Goal: Task Accomplishment & Management: Manage account settings

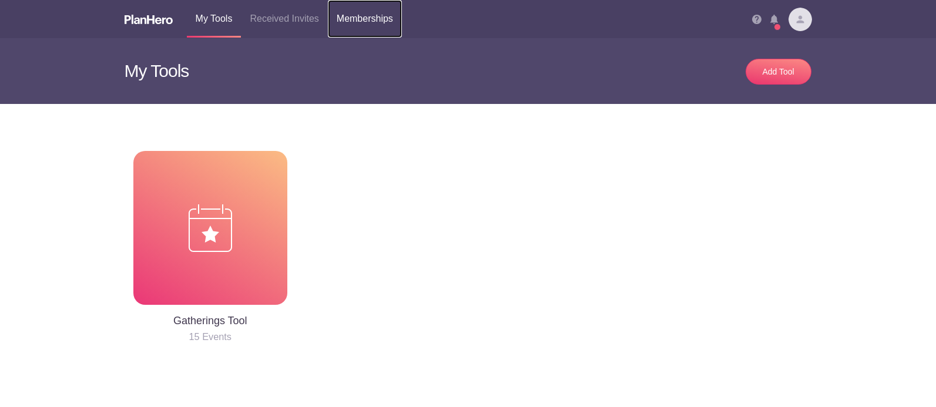
click at [381, 20] on link "Memberships" at bounding box center [365, 19] width 74 height 38
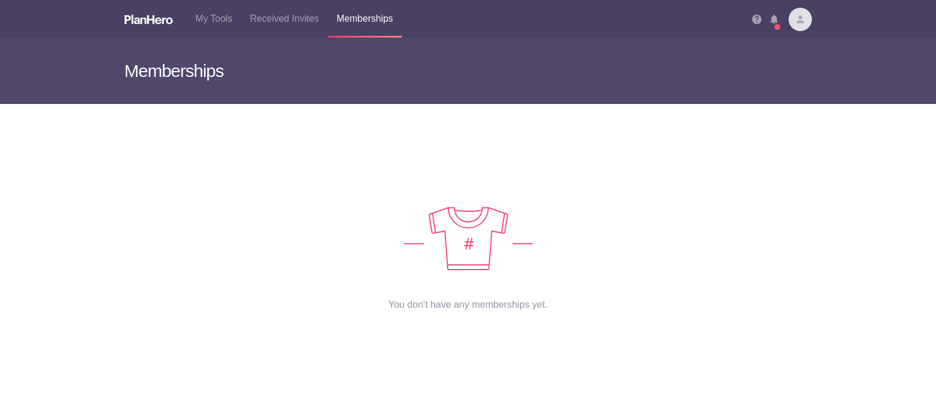
click at [800, 18] on img at bounding box center [801, 20] width 24 height 24
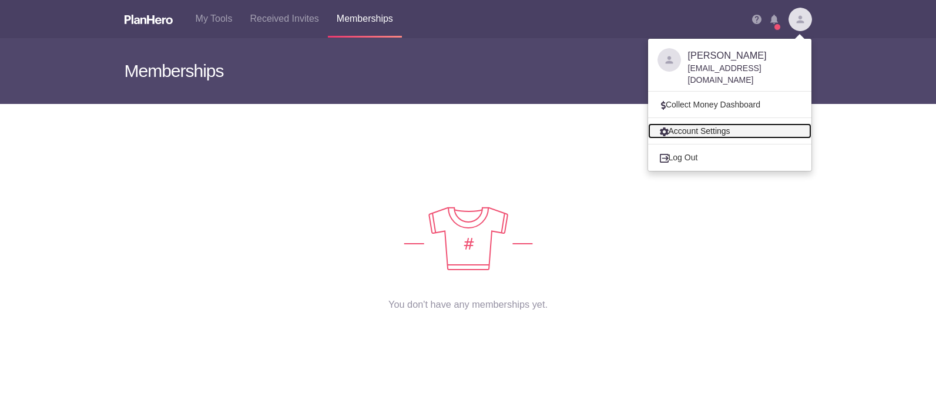
click at [707, 123] on link "Account Settings" at bounding box center [729, 130] width 163 height 15
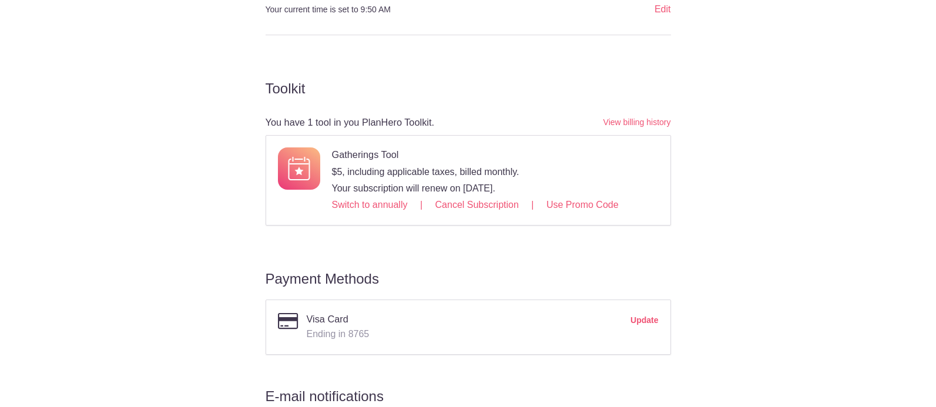
scroll to position [461, 0]
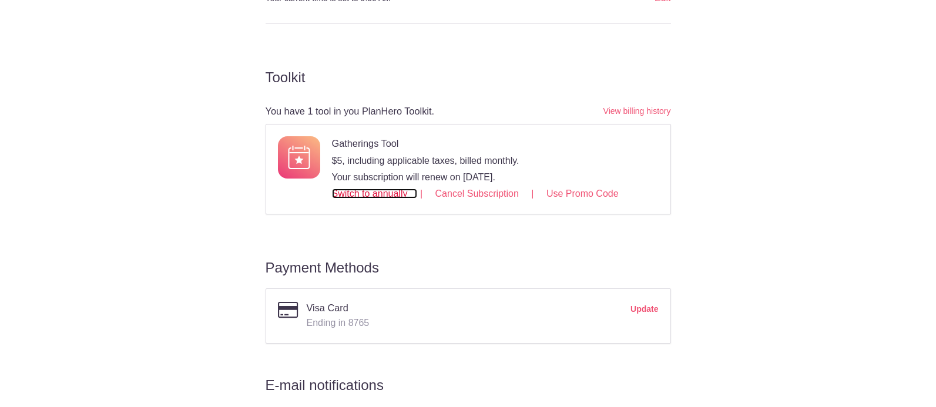
click at [381, 197] on link "Switch to annually" at bounding box center [375, 194] width 86 height 10
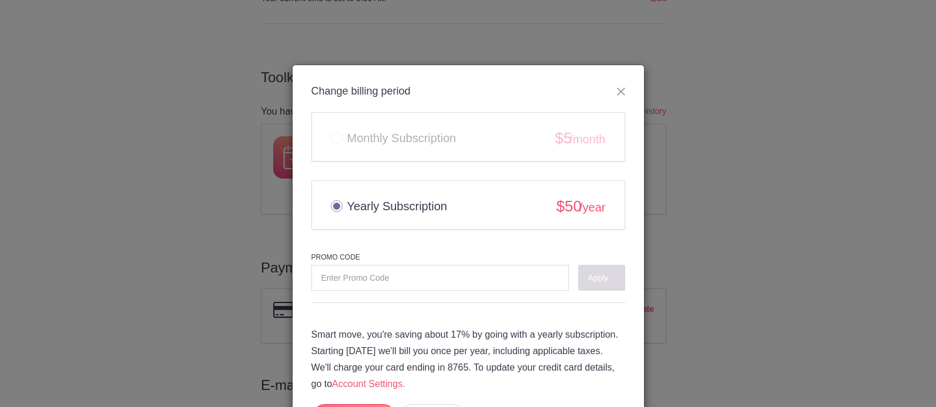
scroll to position [60, 0]
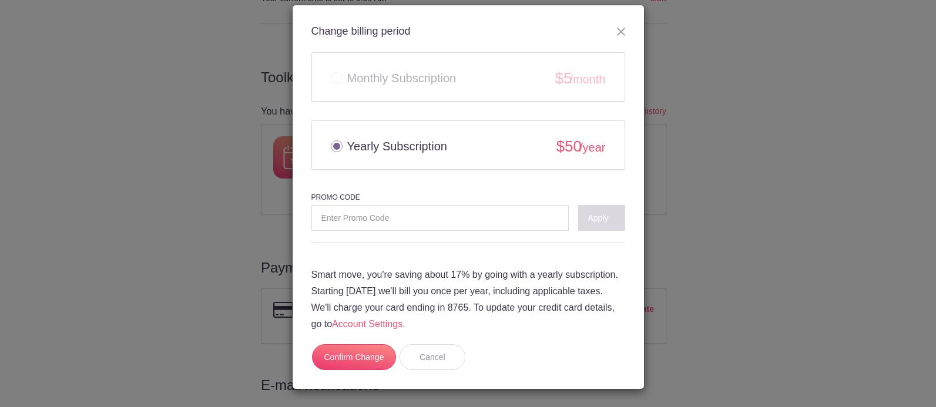
click at [617, 34] on img at bounding box center [621, 32] width 8 height 8
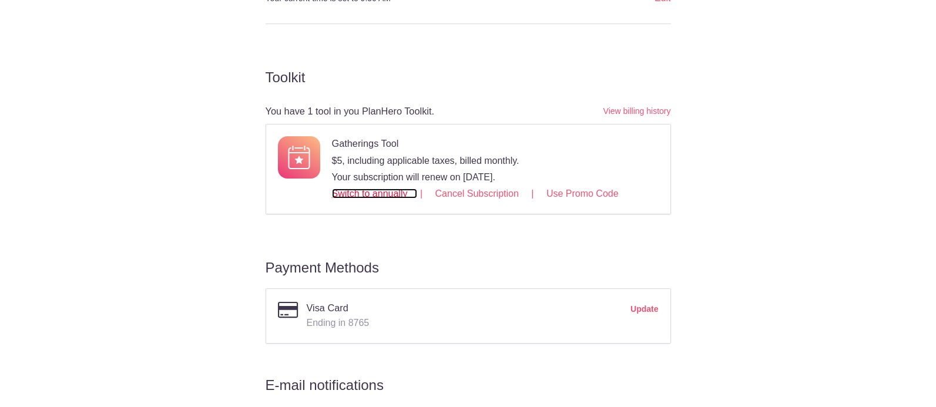
scroll to position [633, 0]
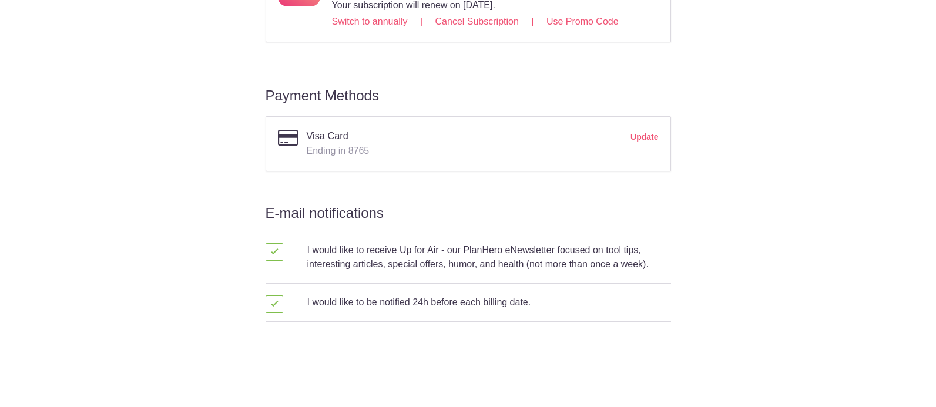
click at [268, 250] on span at bounding box center [275, 252] width 18 height 18
click at [299, 250] on input "checkbox" at bounding box center [320, 250] width 42 height 8
checkbox input "false"
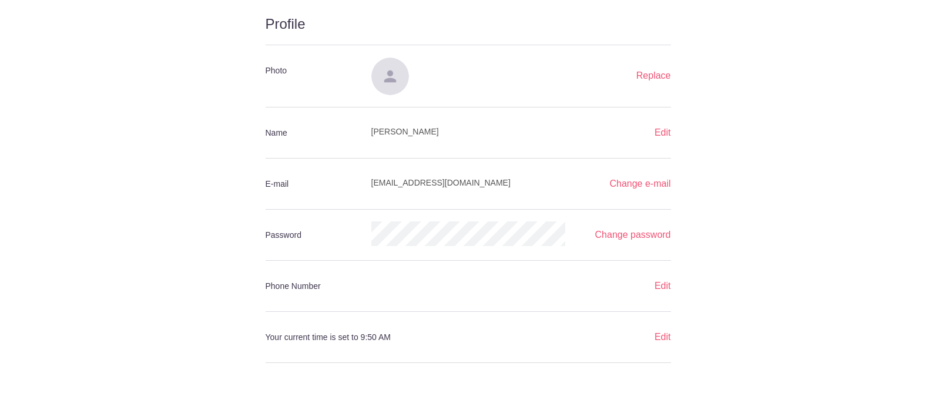
scroll to position [0, 0]
